Goal: Information Seeking & Learning: Learn about a topic

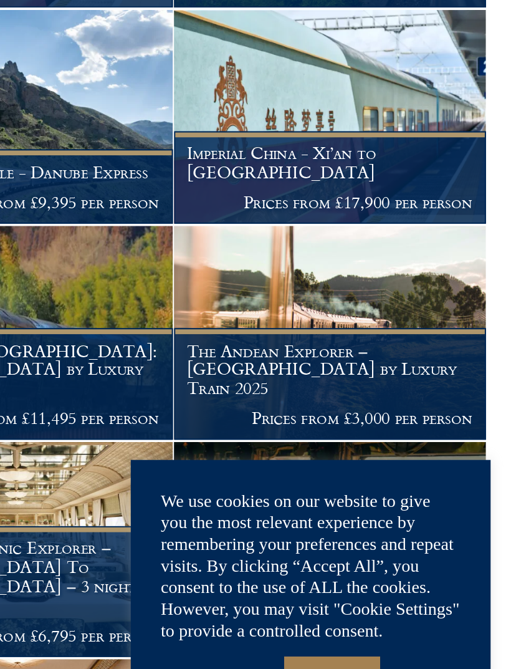
scroll to position [200, 0]
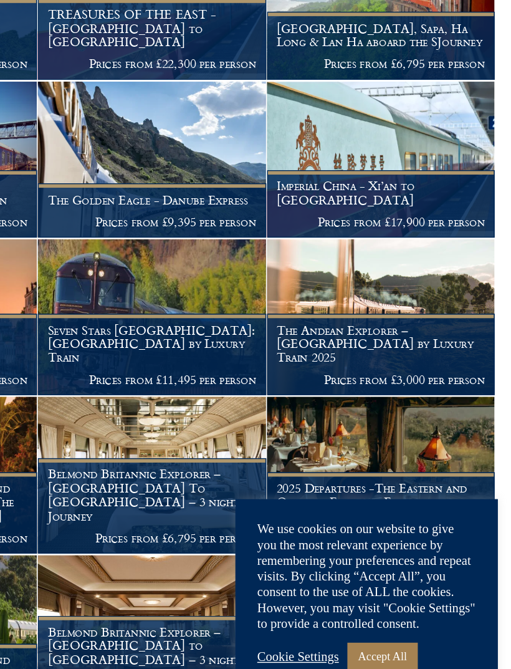
click at [337, 334] on img at bounding box center [418, 389] width 162 height 111
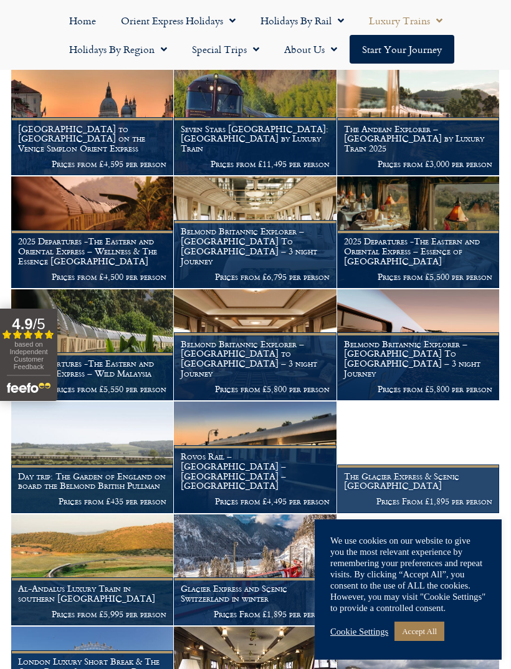
scroll to position [497, 0]
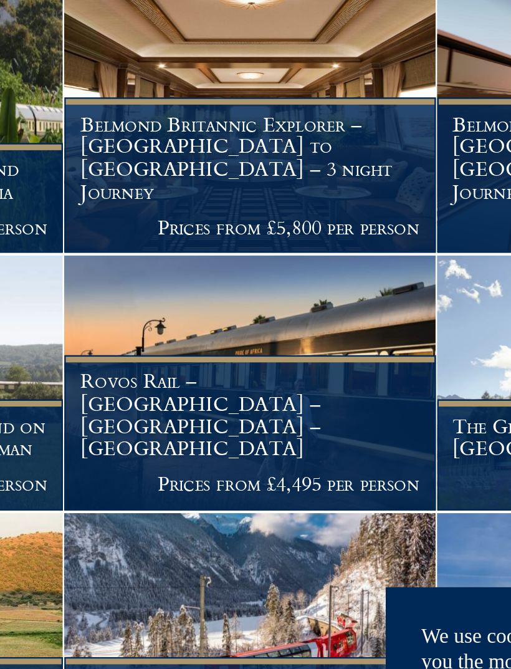
click at [174, 374] on img at bounding box center [255, 429] width 162 height 111
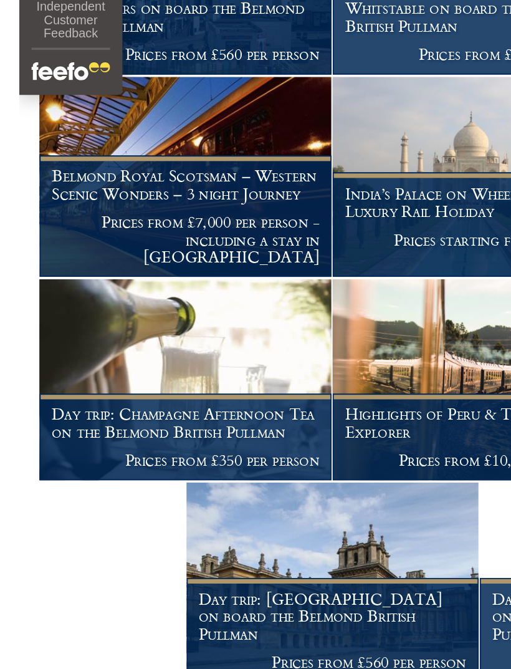
scroll to position [1185, 0]
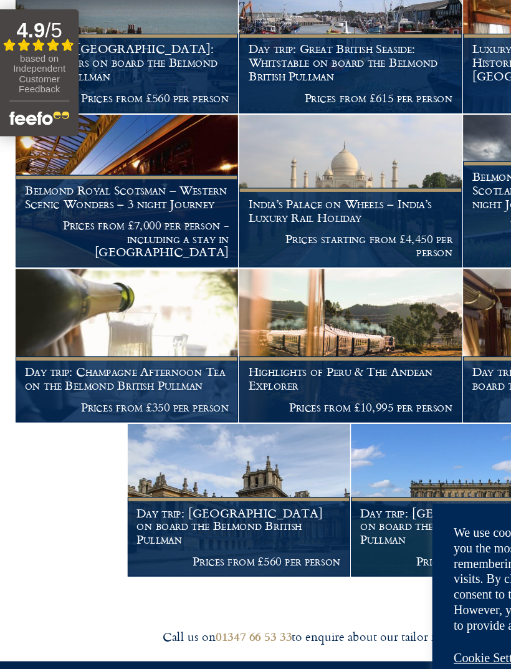
click at [118, 418] on h1 "Day trip: Champagne Afternoon Tea on the Belmond British Pullman" at bounding box center [92, 428] width 148 height 20
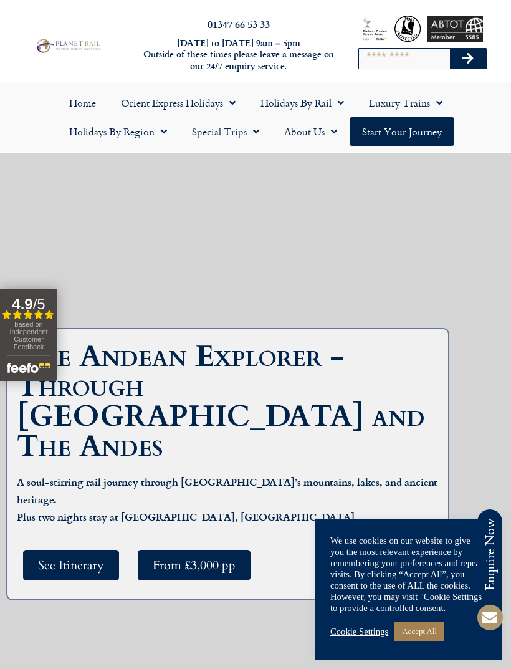
click at [421, 633] on link "Accept All" at bounding box center [420, 631] width 50 height 19
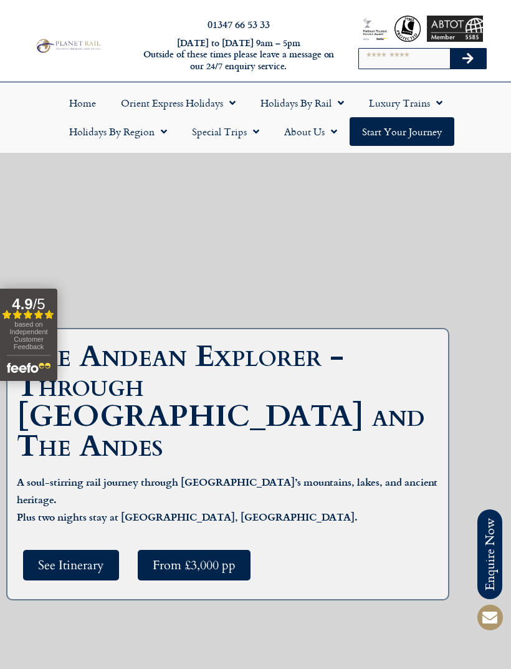
click at [70, 557] on span "See Itinerary" at bounding box center [71, 565] width 66 height 16
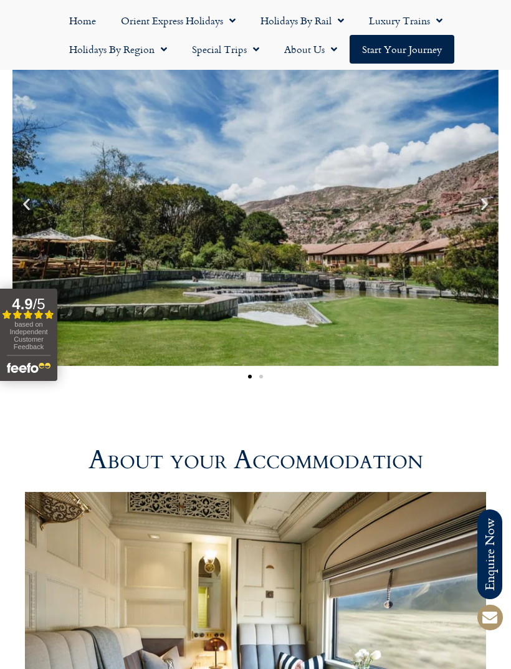
scroll to position [3527, 0]
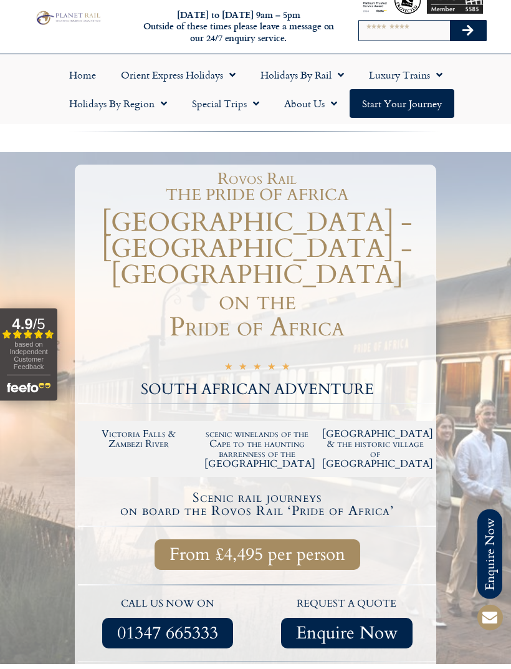
scroll to position [33, 0]
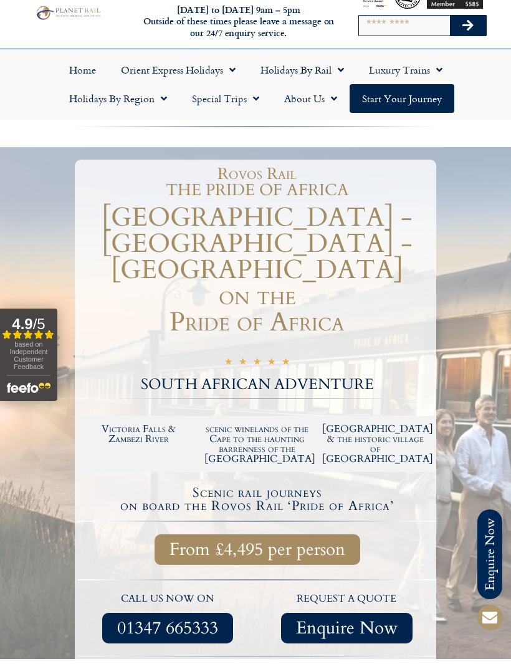
click at [265, 542] on span "From £4,495 per person" at bounding box center [258, 550] width 176 height 16
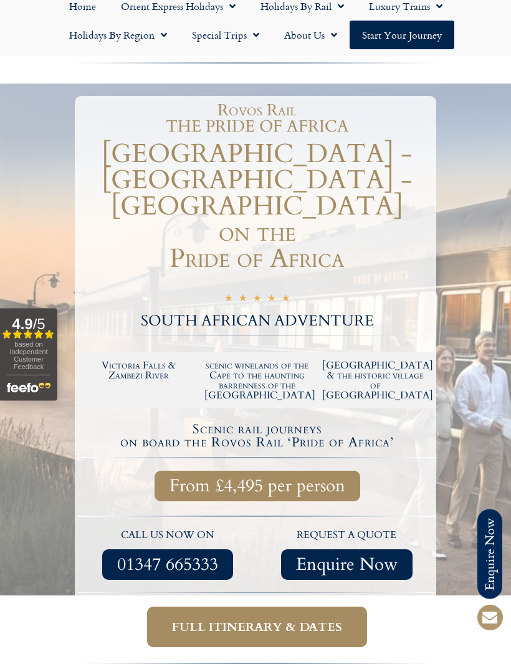
scroll to position [102, 0]
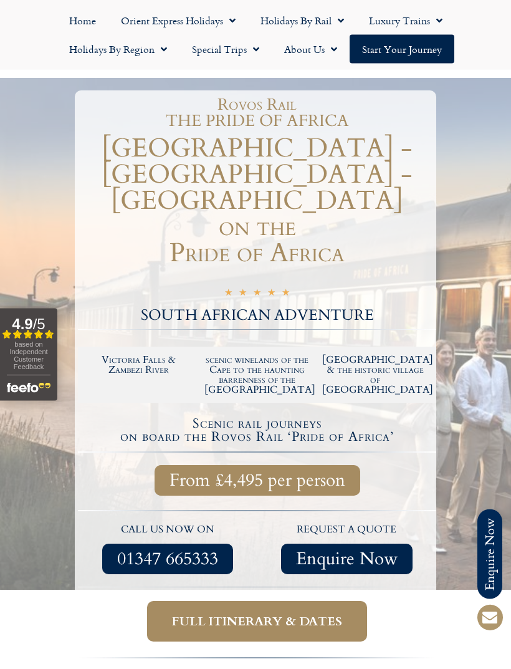
click at [254, 614] on span "Full itinerary & dates" at bounding box center [257, 622] width 170 height 16
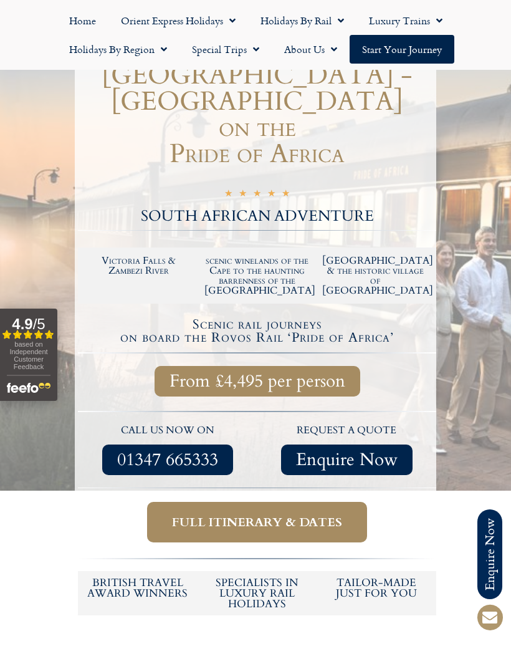
click at [279, 514] on span "Full itinerary & dates" at bounding box center [257, 522] width 170 height 16
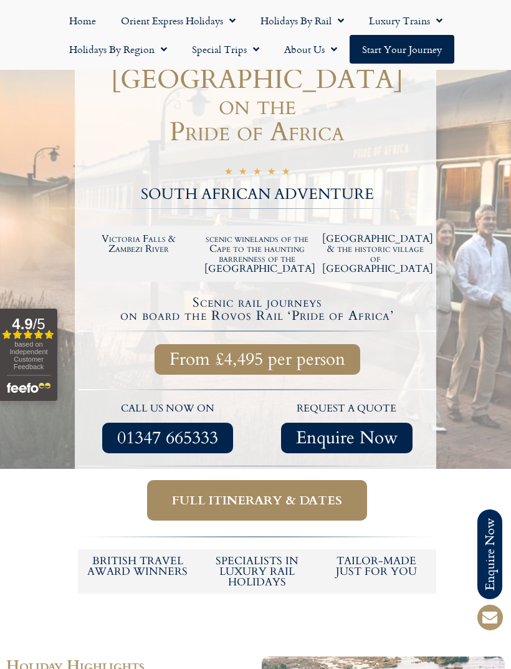
click at [230, 493] on span "Full itinerary & dates" at bounding box center [257, 501] width 170 height 16
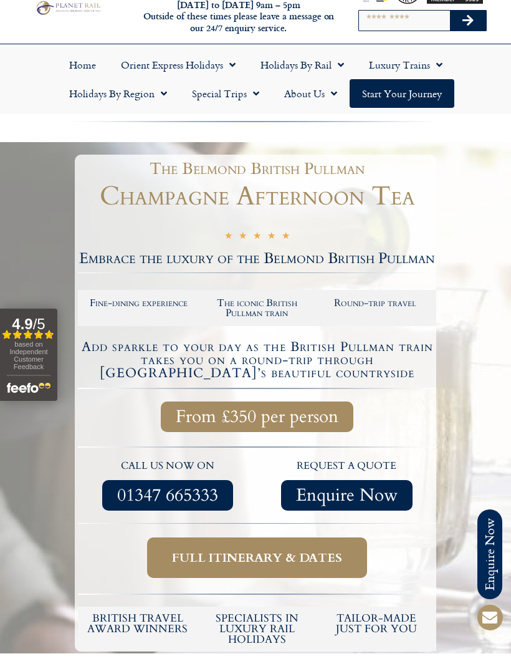
scroll to position [41, 0]
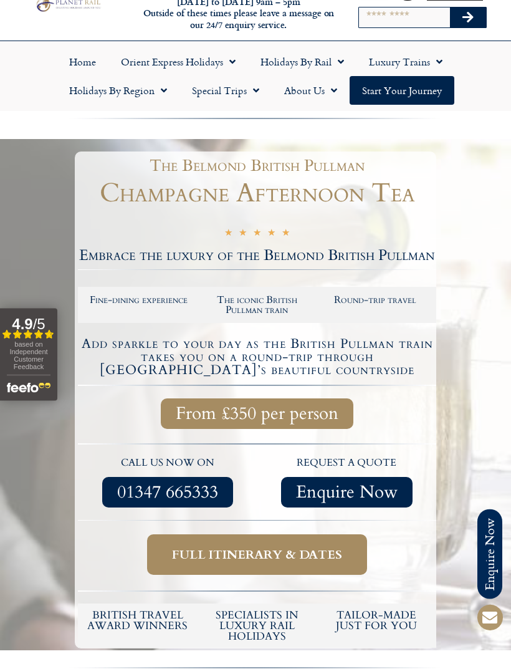
click at [256, 304] on h2 "The iconic British Pullman train" at bounding box center [258, 306] width 106 height 20
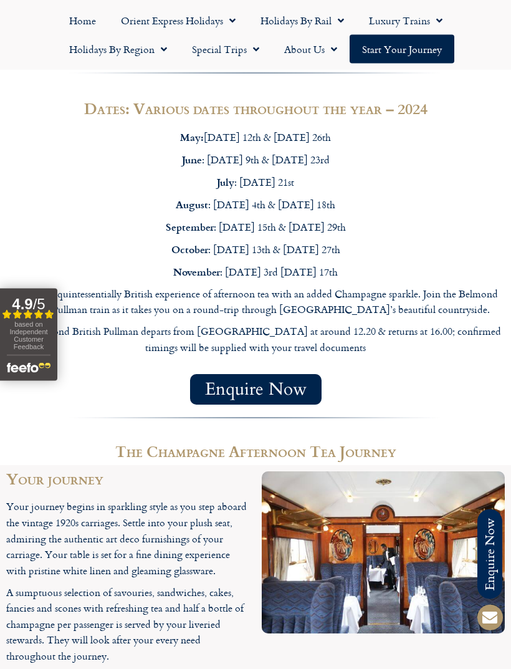
scroll to position [840, 0]
